Goal: Navigation & Orientation: Find specific page/section

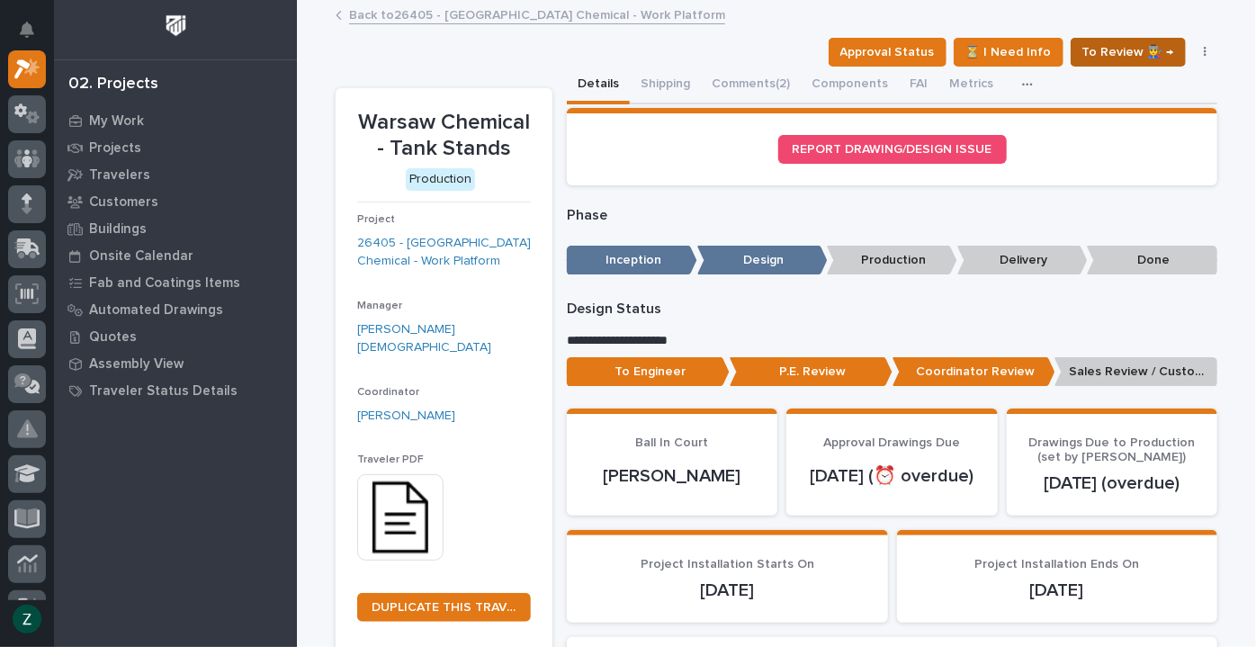
click at [1099, 50] on span "To Review 👨‍🏭 →" at bounding box center [1128, 52] width 92 height 22
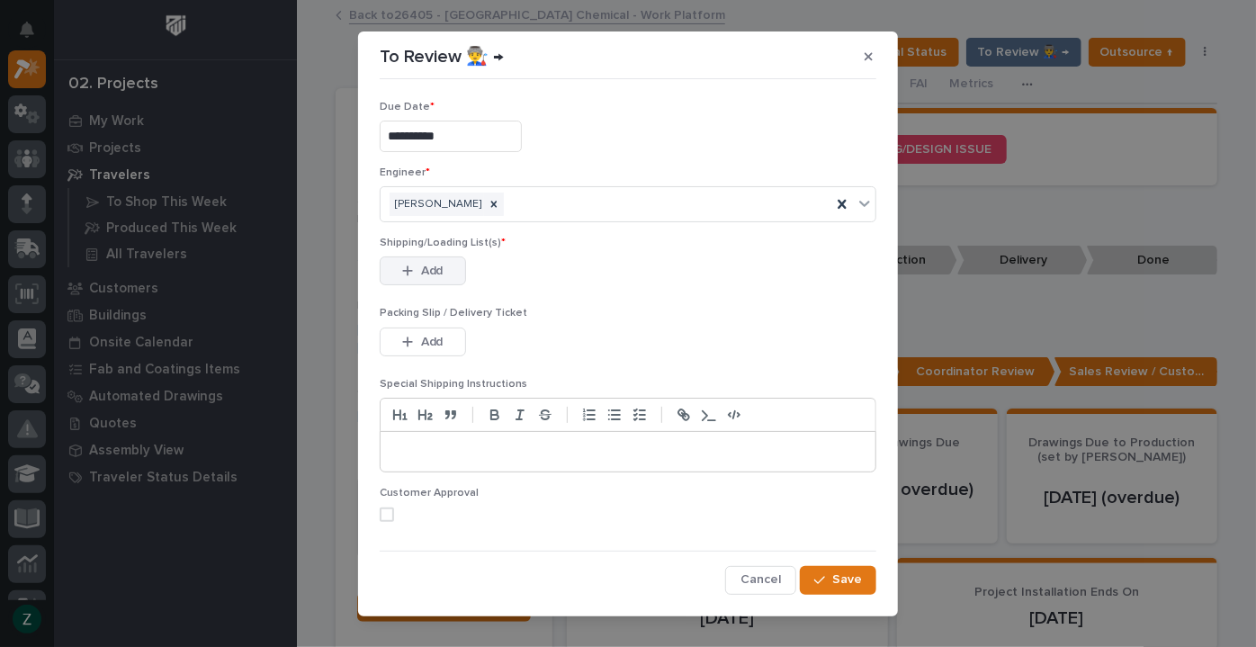
click at [444, 270] on button "Add" at bounding box center [423, 270] width 86 height 29
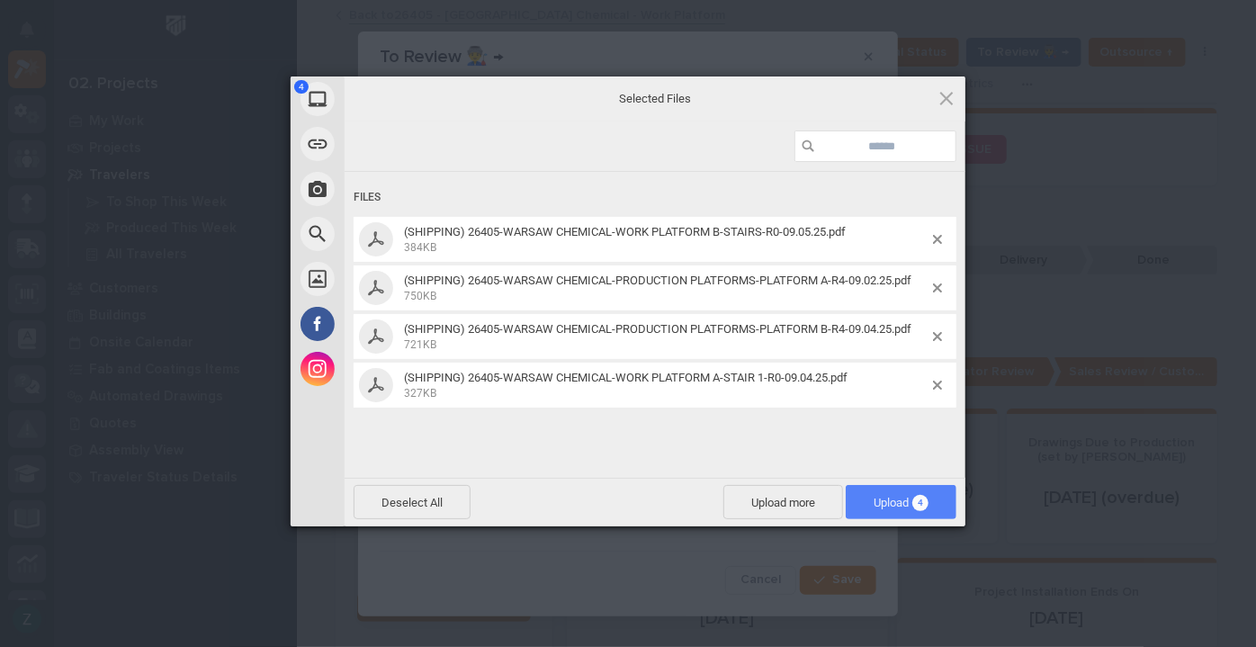
click at [904, 503] on span "Upload 4" at bounding box center [901, 502] width 55 height 13
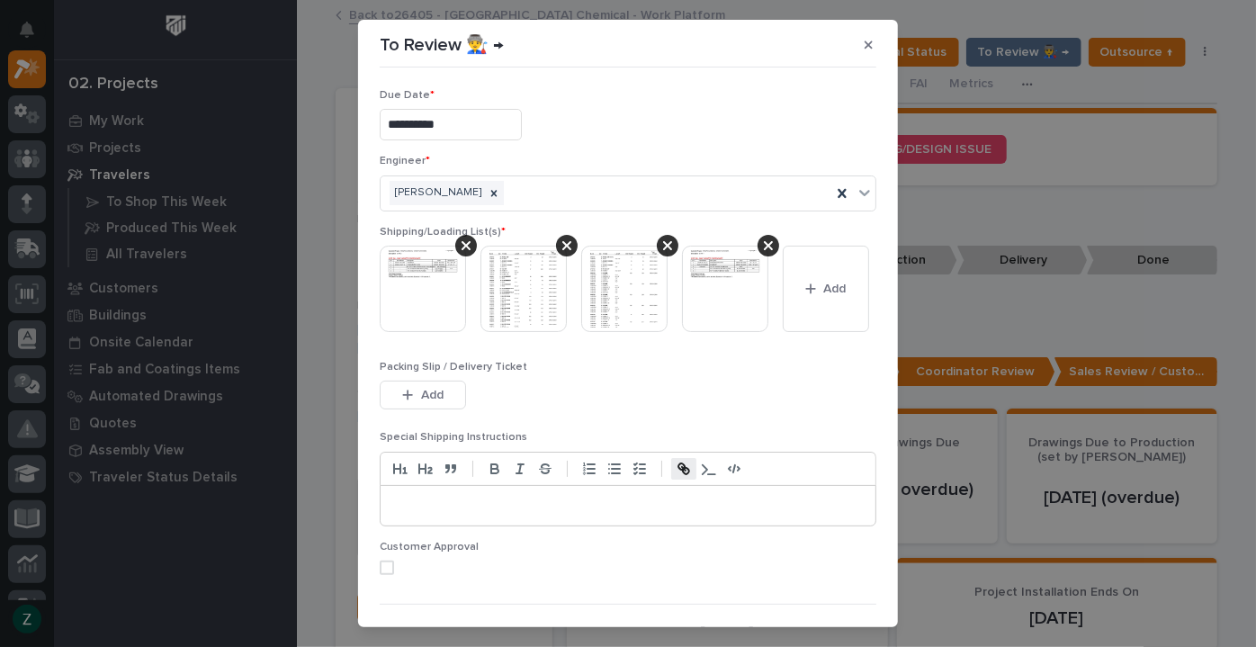
scroll to position [130, 0]
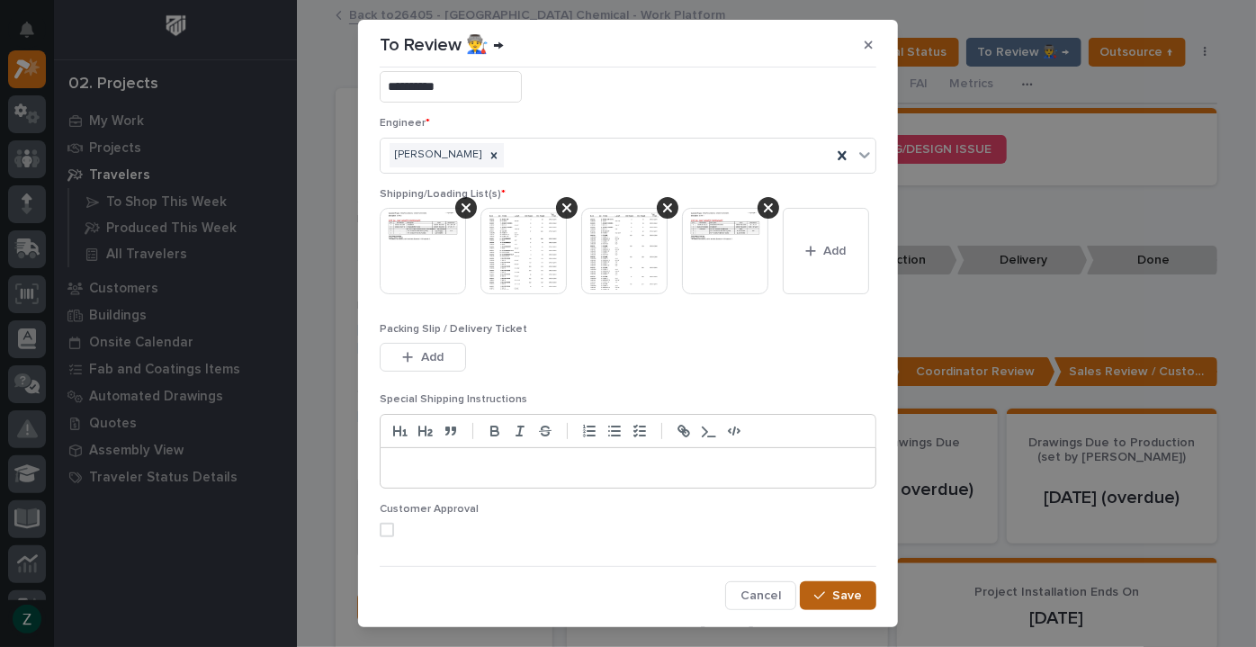
click at [839, 600] on span "Save" at bounding box center [847, 596] width 30 height 16
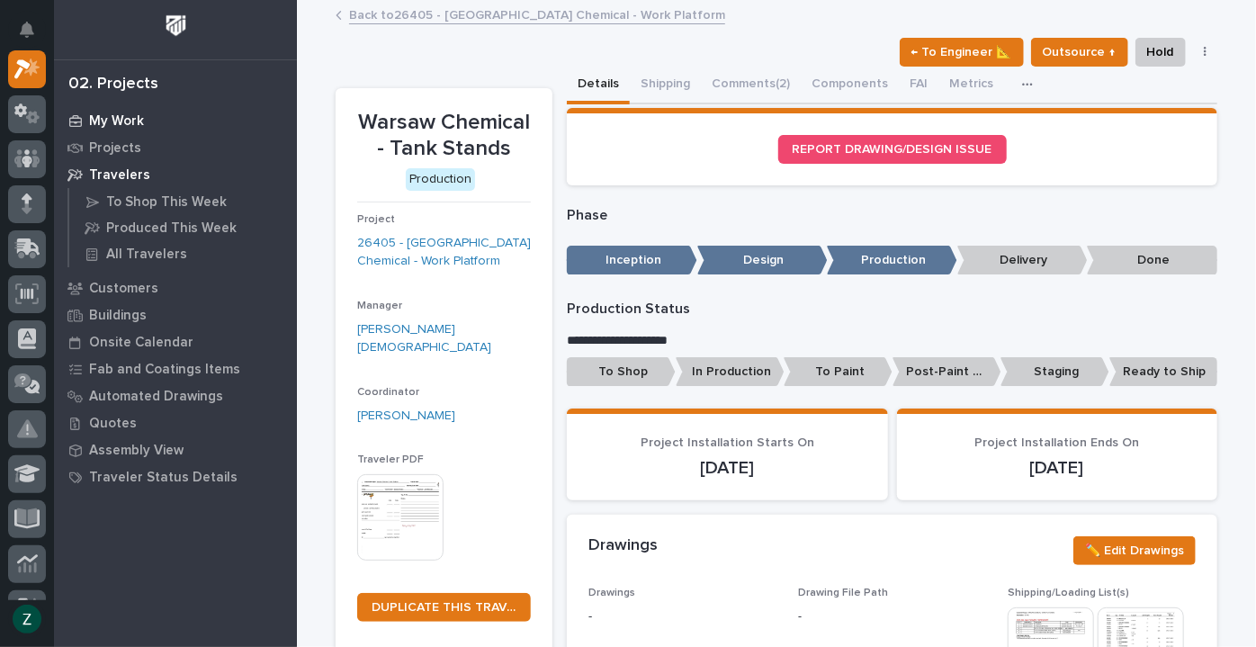
click at [108, 121] on p "My Work" at bounding box center [116, 121] width 55 height 16
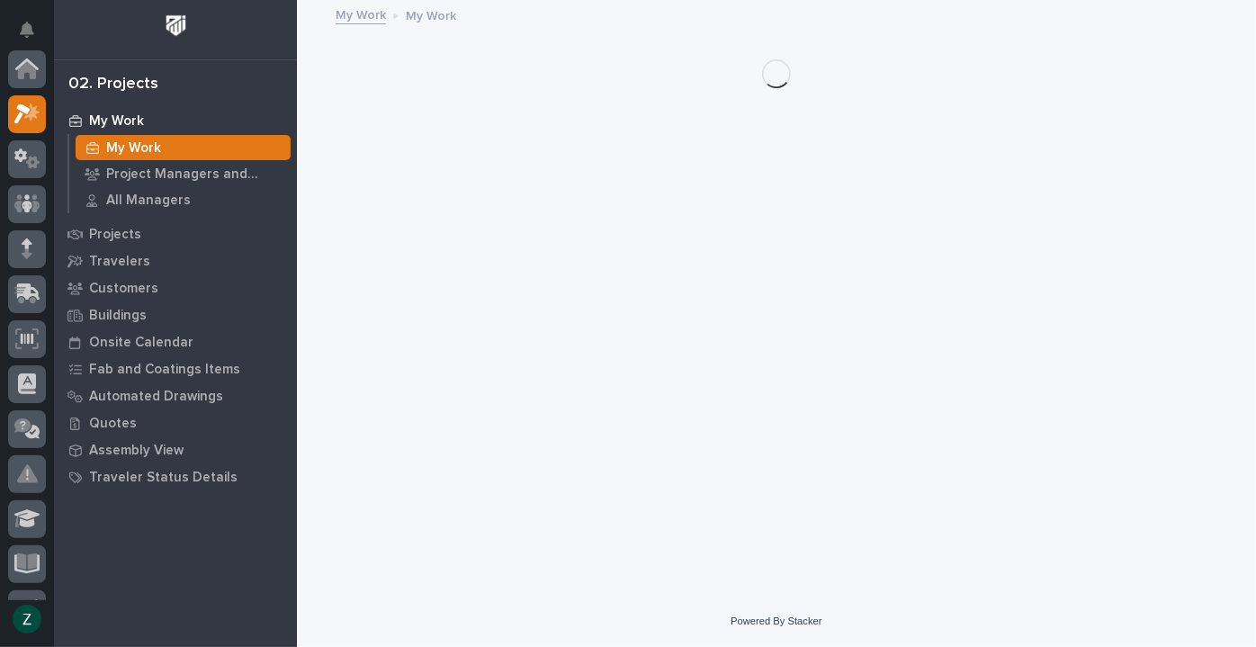
scroll to position [45, 0]
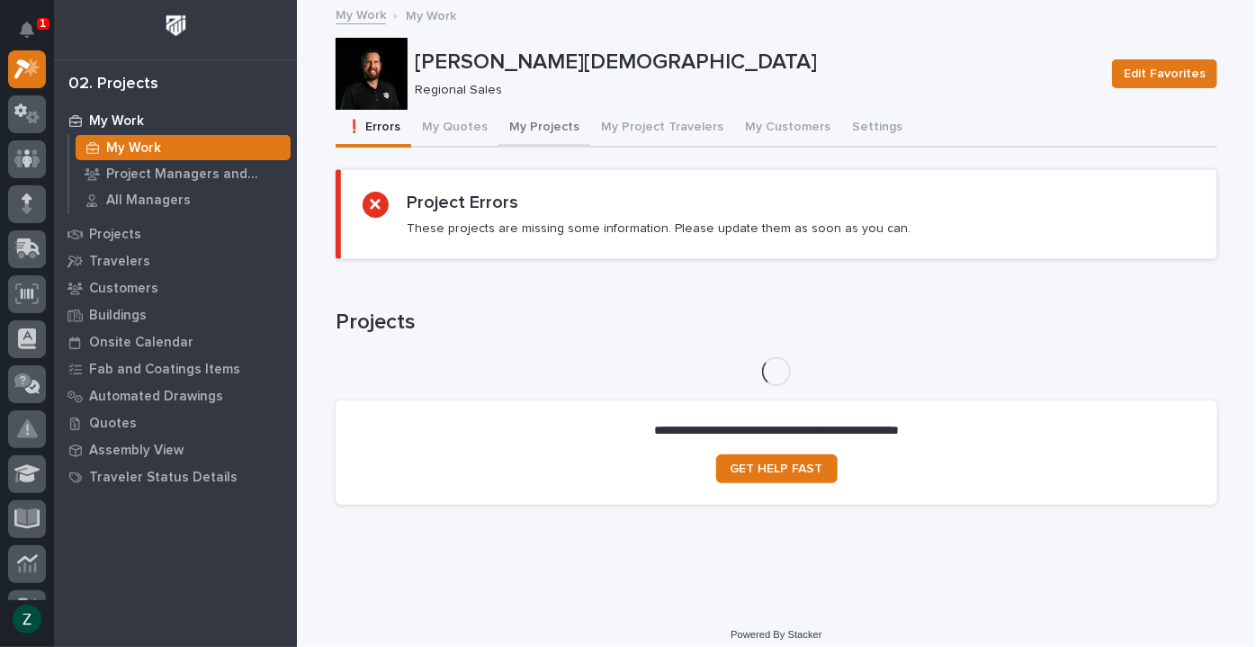
click at [534, 128] on button "My Projects" at bounding box center [544, 129] width 92 height 38
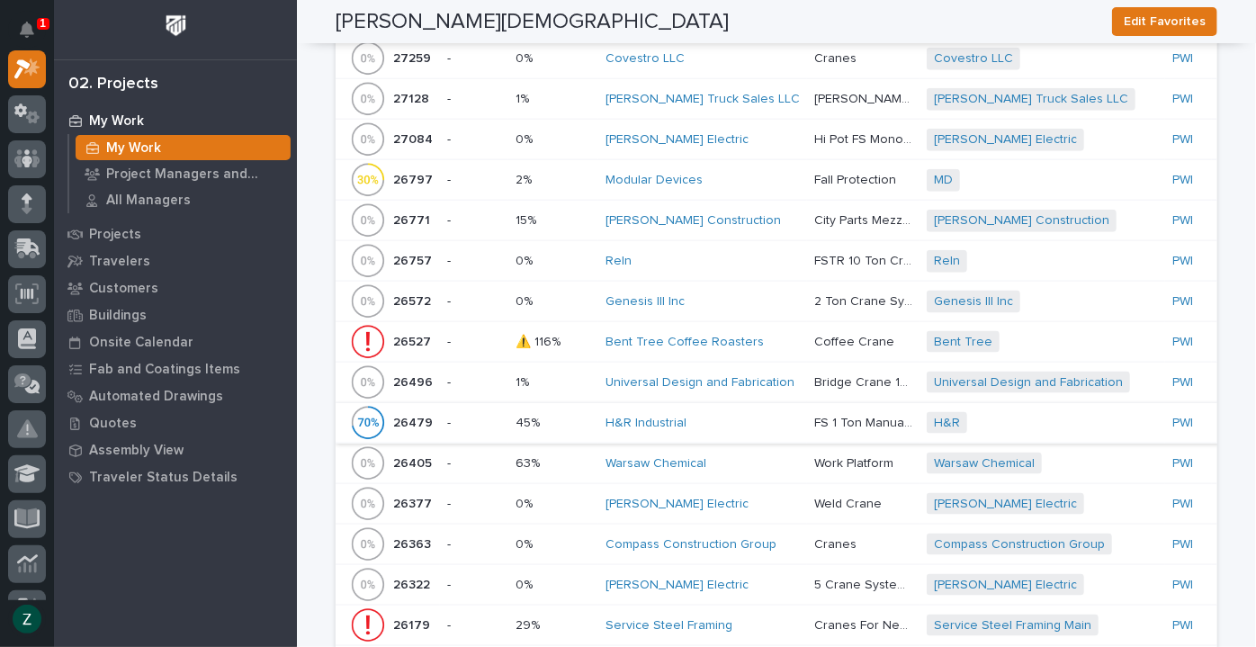
scroll to position [981, 0]
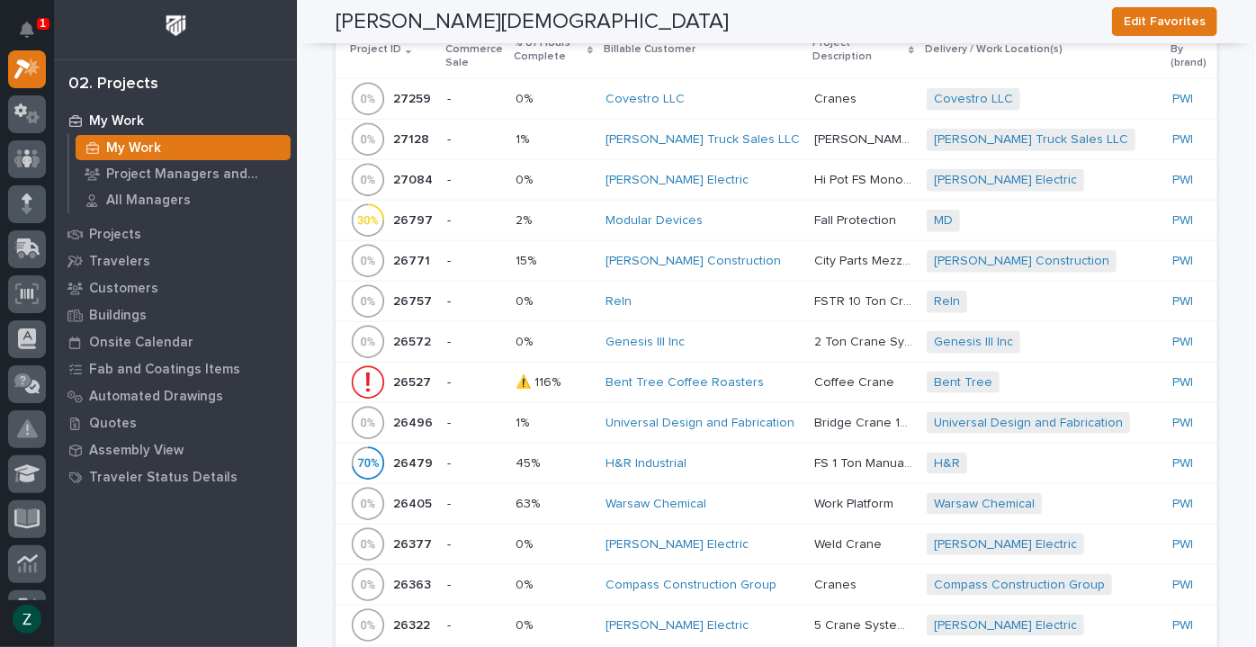
click at [734, 132] on div "[PERSON_NAME] Truck Sales LLC" at bounding box center [703, 139] width 194 height 15
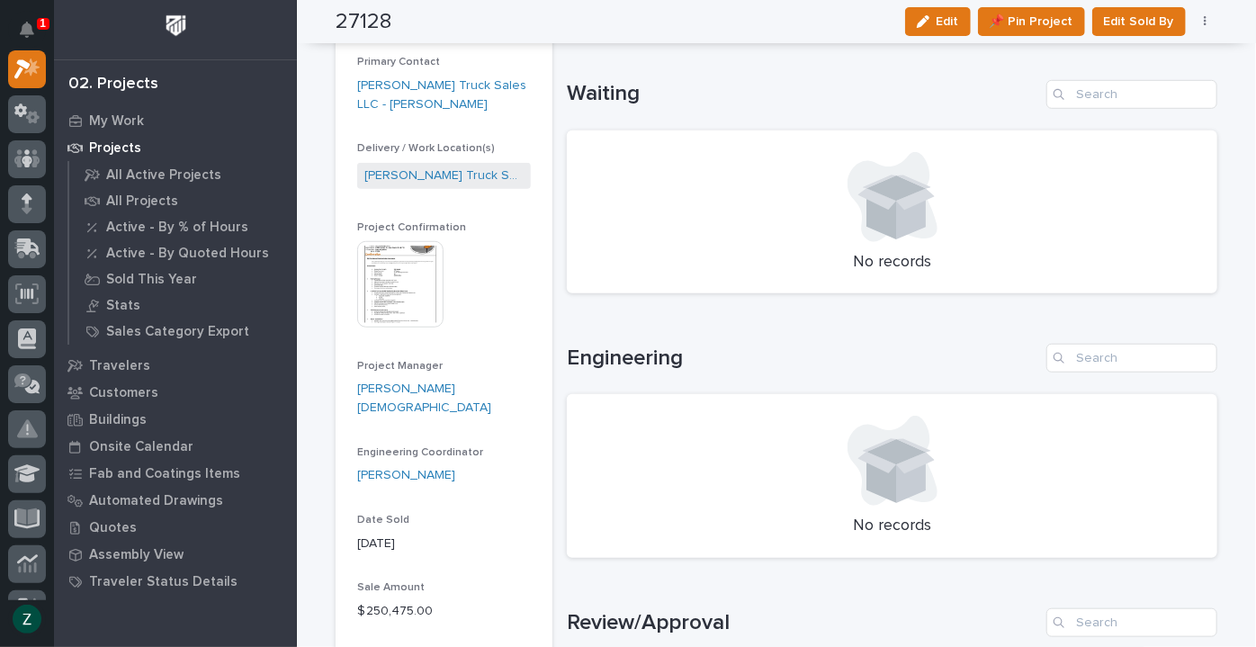
scroll to position [490, 0]
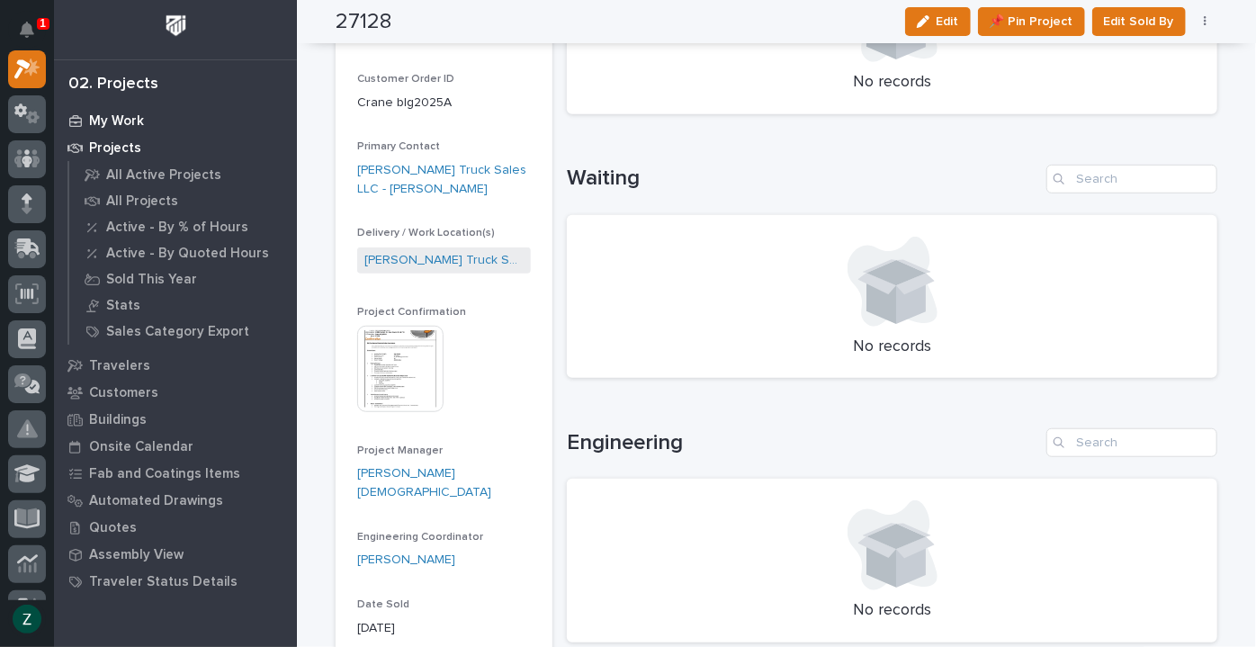
click at [118, 114] on p "My Work" at bounding box center [116, 121] width 55 height 16
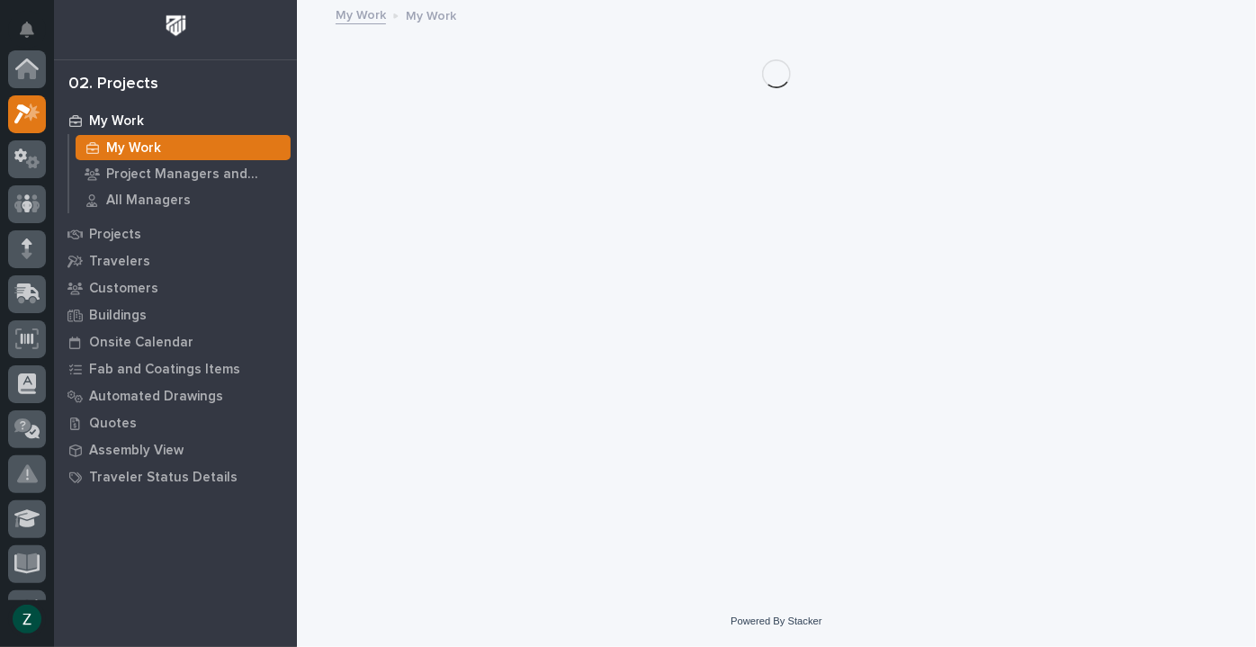
scroll to position [45, 0]
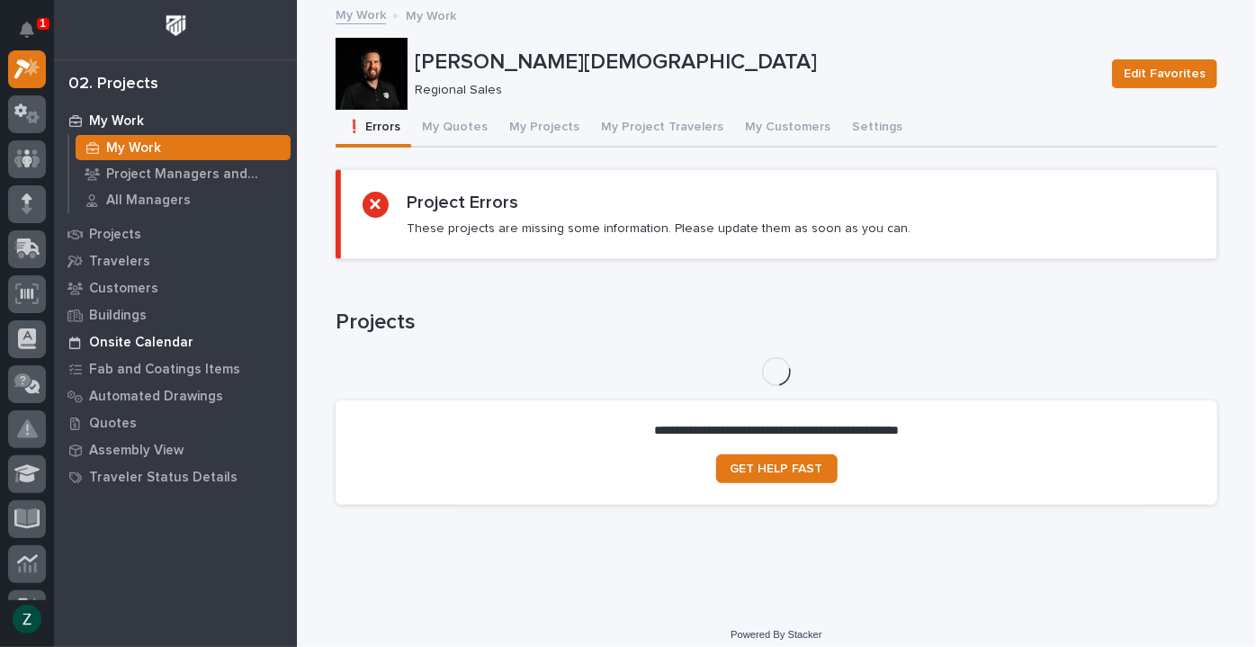
click at [176, 336] on p "Onsite Calendar" at bounding box center [141, 343] width 104 height 16
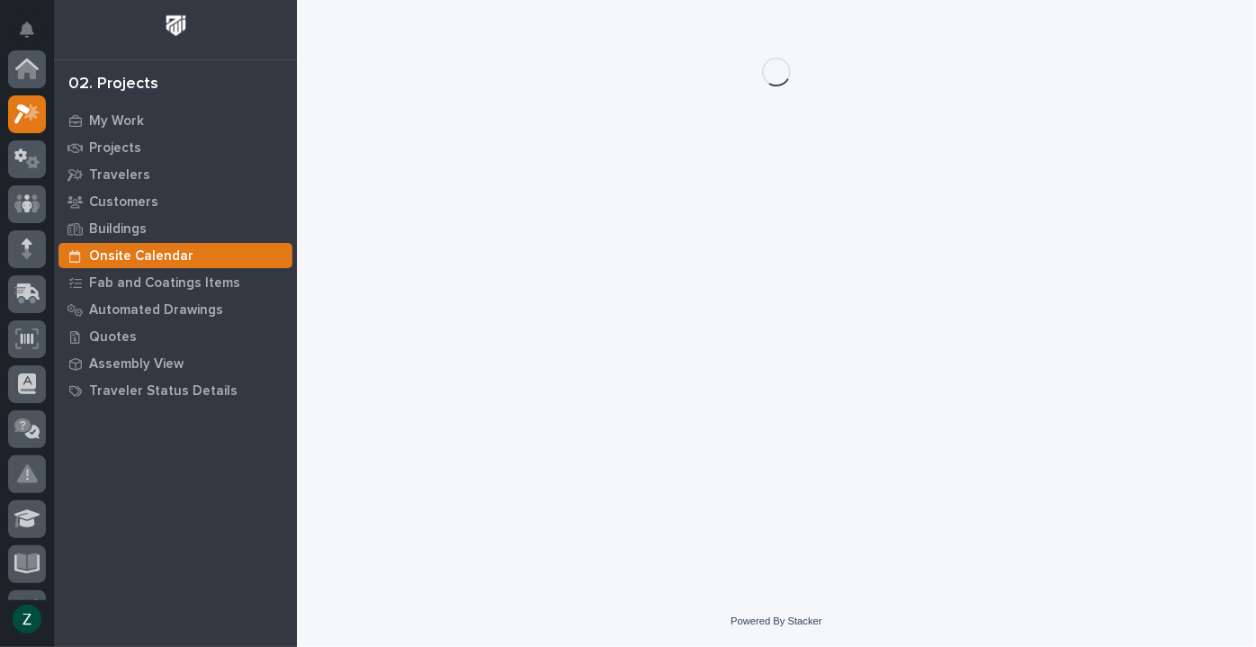
scroll to position [45, 0]
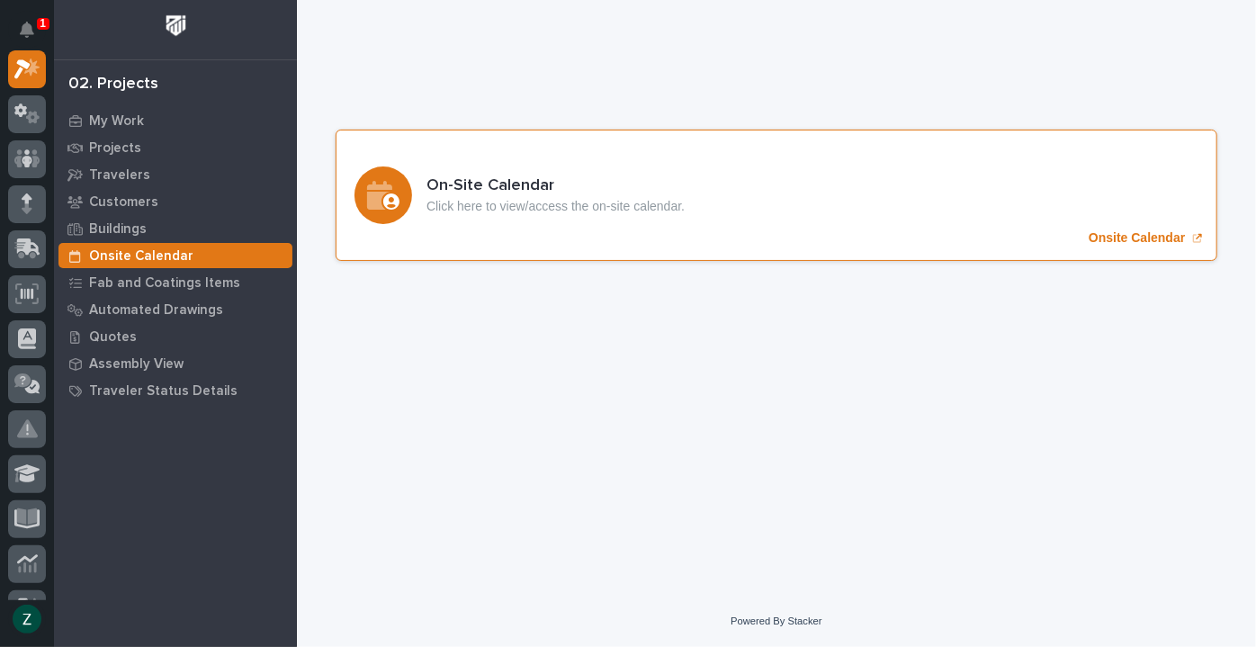
click at [596, 139] on div "On-Site Calendar Click here to view/access the on-site calendar. Onsite Calendar" at bounding box center [777, 195] width 882 height 131
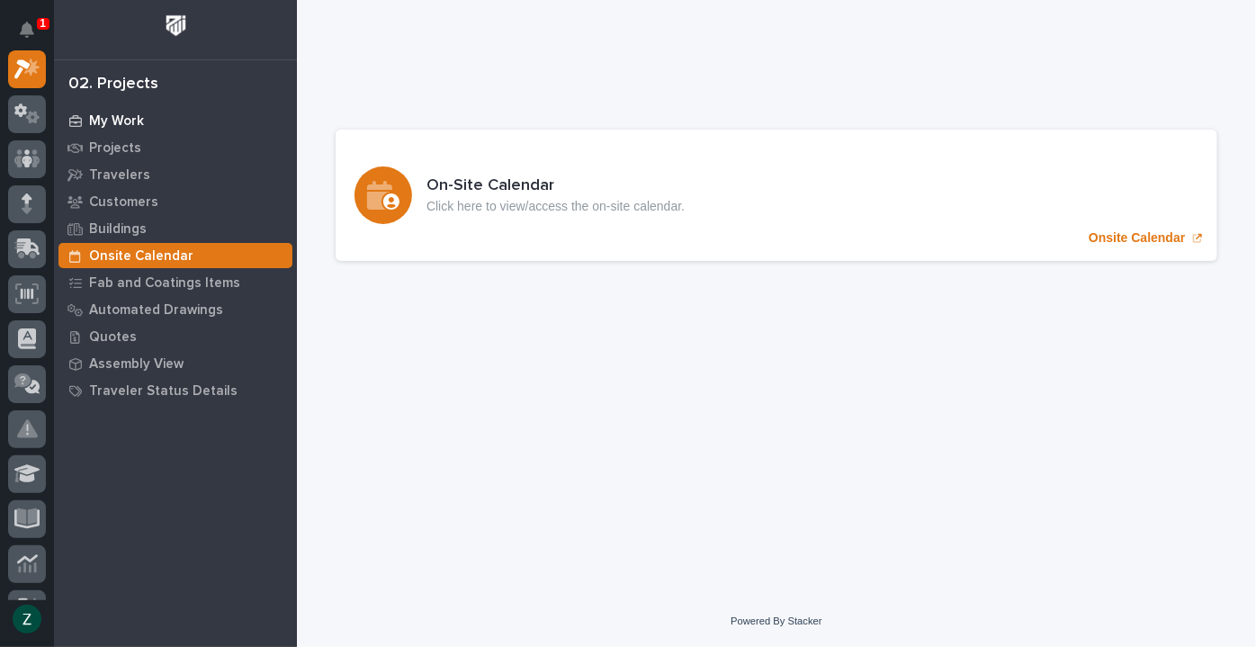
click at [112, 121] on p "My Work" at bounding box center [116, 121] width 55 height 16
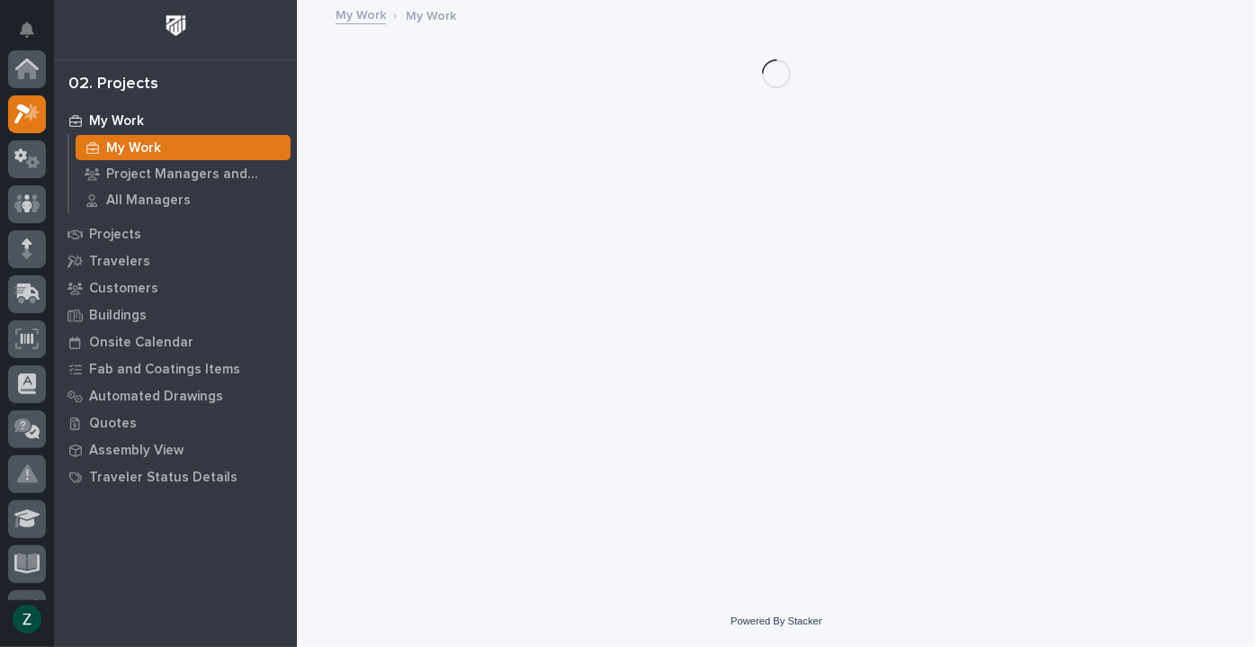
scroll to position [45, 0]
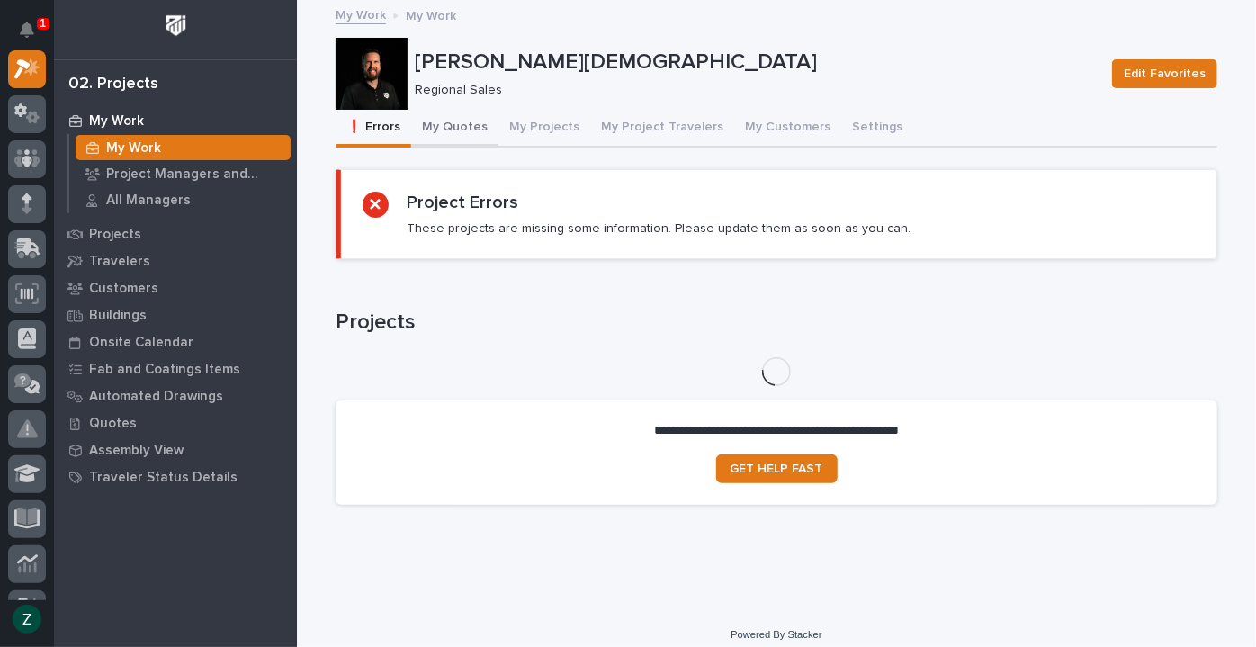
click at [453, 135] on button "My Quotes" at bounding box center [454, 129] width 87 height 38
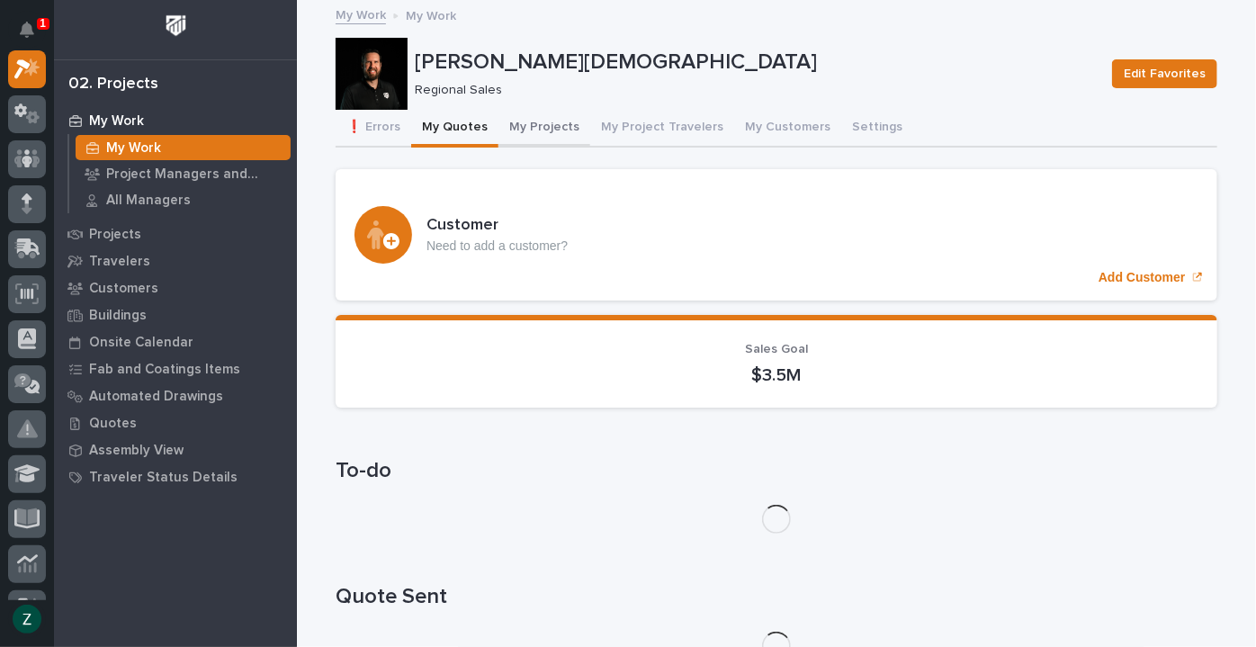
click at [541, 122] on button "My Projects" at bounding box center [544, 129] width 92 height 38
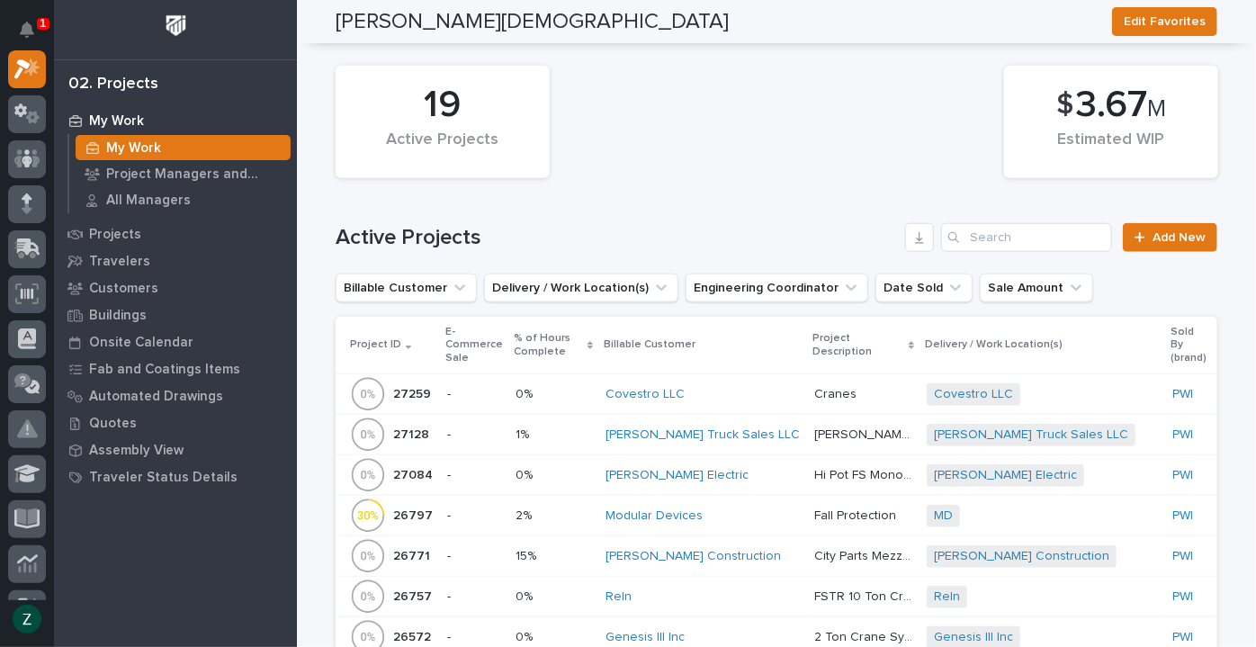
scroll to position [900, 0]
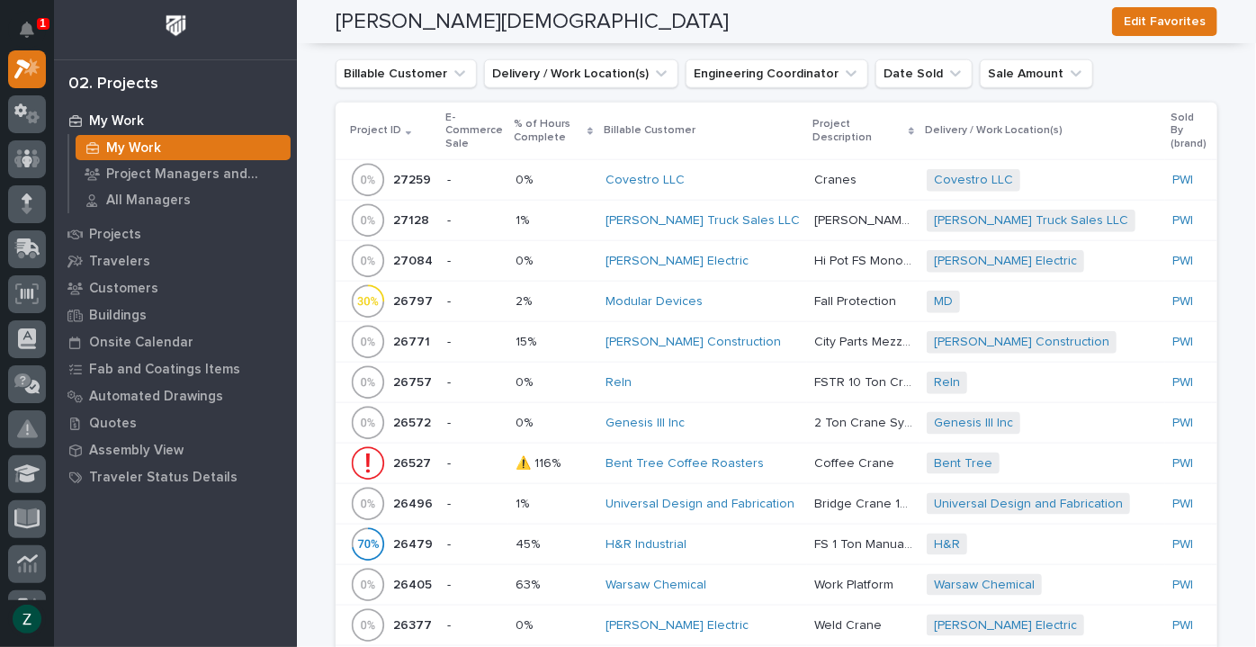
click at [742, 383] on div "Reln" at bounding box center [703, 382] width 194 height 15
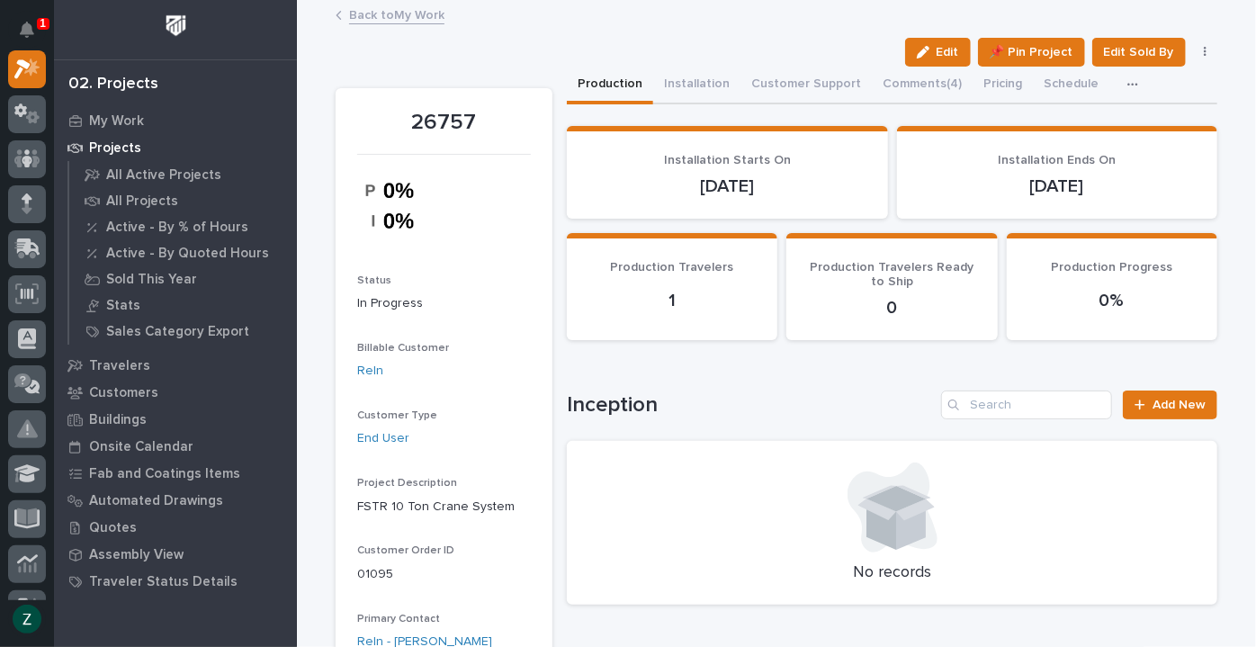
click at [404, 20] on link "Back to My Work" at bounding box center [396, 14] width 95 height 21
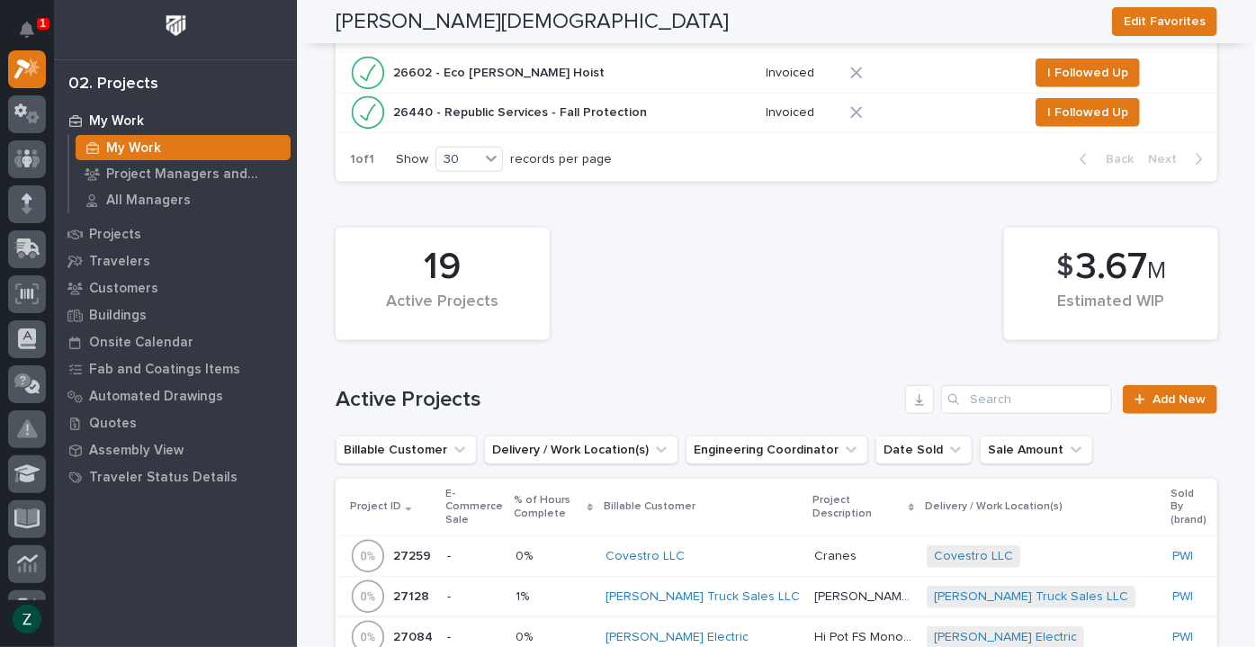
scroll to position [818, 0]
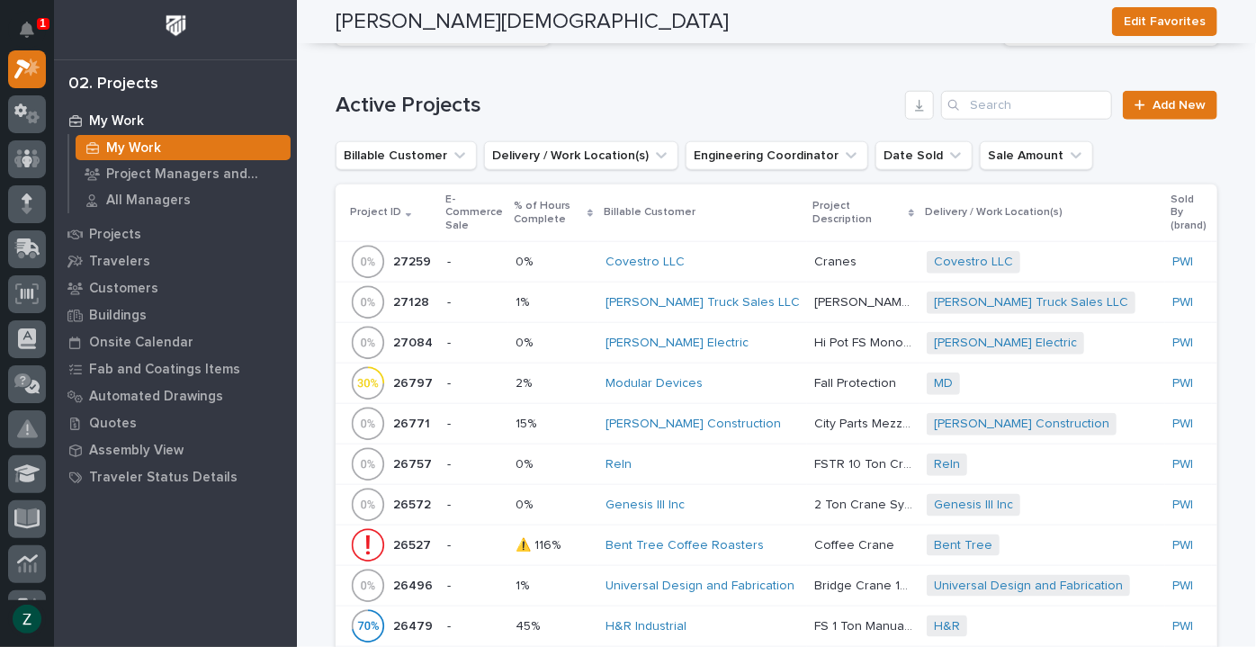
click at [749, 372] on div "Modular Devices" at bounding box center [703, 384] width 194 height 30
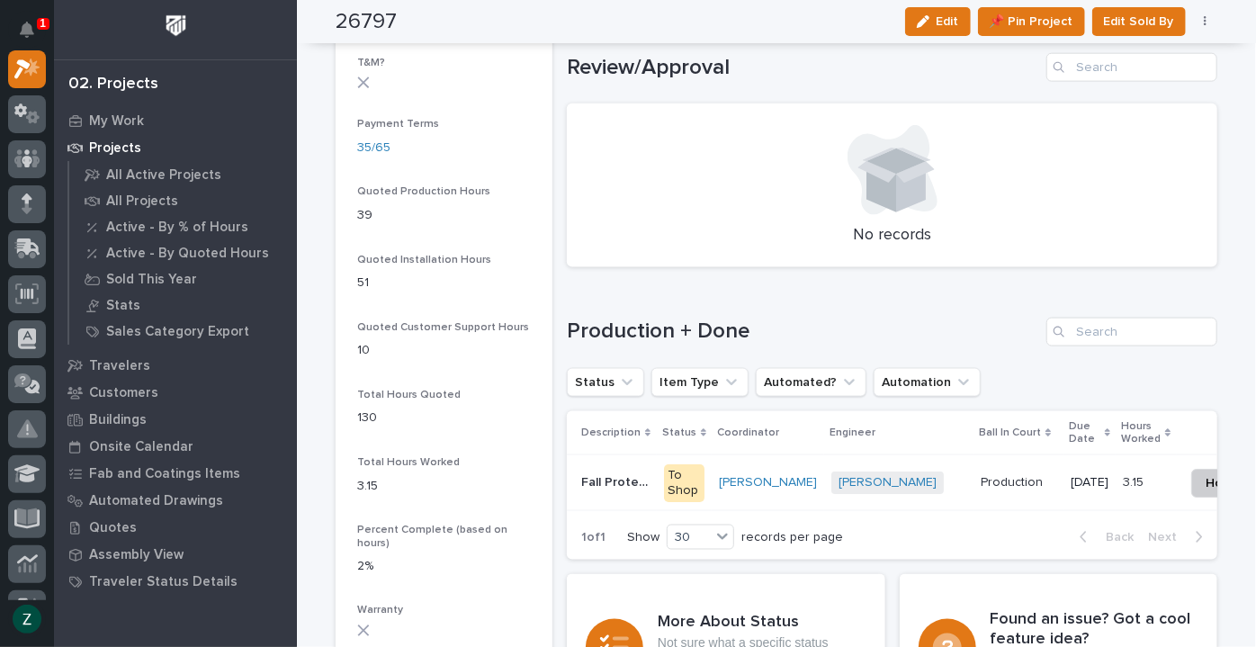
scroll to position [1144, 0]
